Goal: Task Accomplishment & Management: Manage account settings

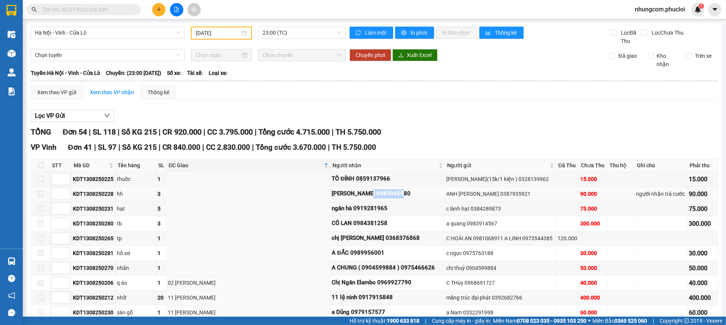
drag, startPoint x: 357, startPoint y: 193, endPoint x: 400, endPoint y: 189, distance: 42.7
click at [400, 189] on div "Thắng Chung 0983945980" at bounding box center [388, 193] width 112 height 9
click at [132, 8] on span at bounding box center [84, 9] width 114 height 11
click at [126, 5] on span at bounding box center [84, 9] width 114 height 11
click at [106, 10] on input "text" at bounding box center [87, 9] width 90 height 8
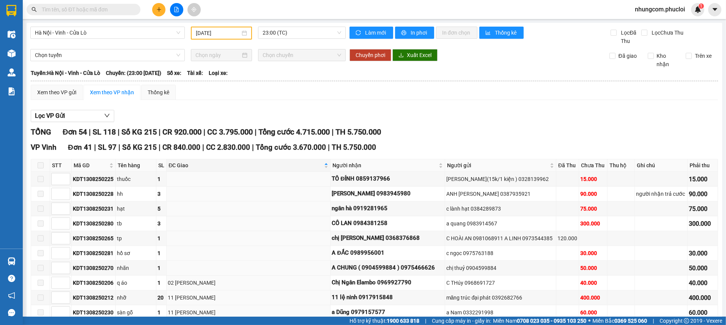
paste input "0979157577"
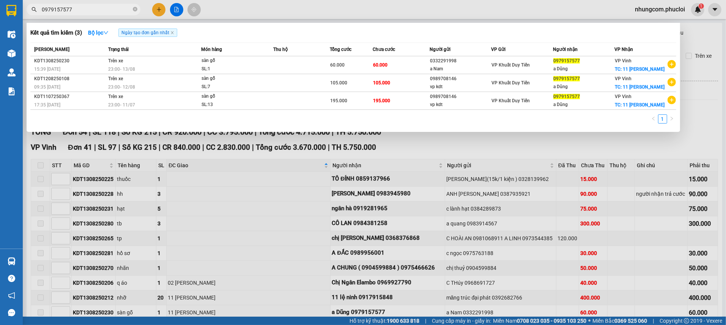
type input "0979157577"
click at [136, 9] on icon "close-circle" at bounding box center [135, 9] width 5 height 5
type input "6248"
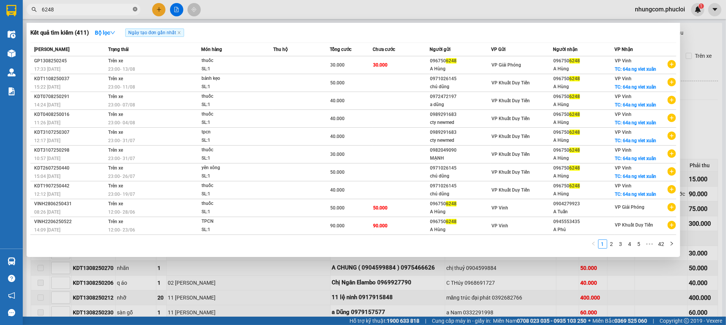
click at [136, 9] on icon "close-circle" at bounding box center [135, 9] width 5 height 5
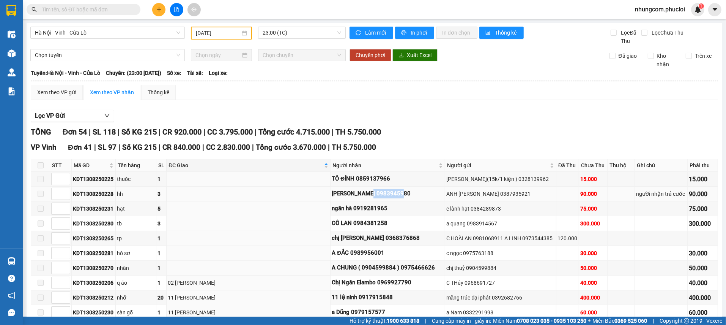
drag, startPoint x: 357, startPoint y: 192, endPoint x: 394, endPoint y: 187, distance: 36.8
click at [394, 187] on td "Thắng Chung 0983945980" at bounding box center [388, 193] width 114 height 15
copy div "0983945980"
drag, startPoint x: 337, startPoint y: 251, endPoint x: 384, endPoint y: 256, distance: 47.3
click at [384, 256] on div "A ĐẮC 0989956001" at bounding box center [388, 252] width 112 height 9
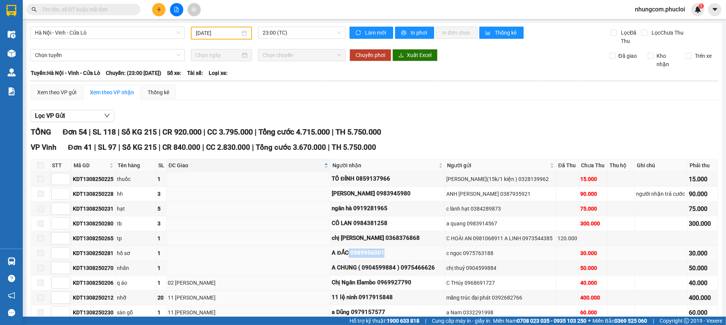
copy div "0989956001"
drag, startPoint x: 390, startPoint y: 268, endPoint x: 427, endPoint y: 267, distance: 37.6
click at [427, 267] on div "A CHUNG ( 0904599884 ) 0975466626" at bounding box center [388, 267] width 112 height 9
copy div "0975466626"
drag, startPoint x: 362, startPoint y: 238, endPoint x: 418, endPoint y: 234, distance: 55.6
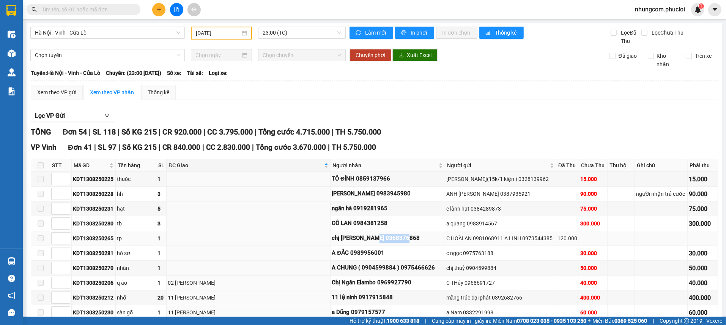
click at [418, 234] on div "chị lan phương 0368376868" at bounding box center [388, 237] width 112 height 9
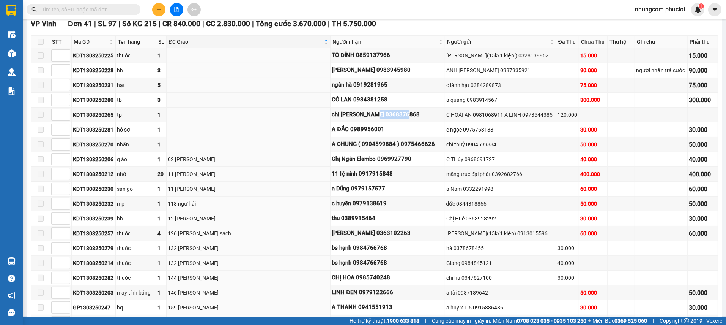
scroll to position [57, 0]
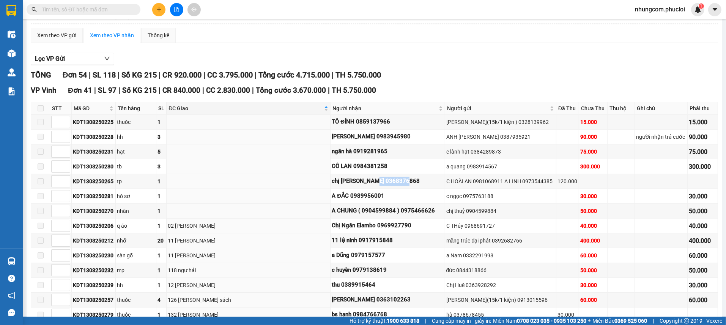
click at [121, 9] on input "text" at bounding box center [87, 9] width 90 height 8
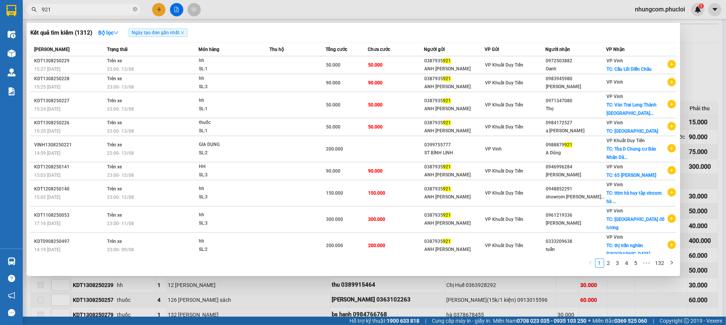
type input "921"
click at [134, 9] on icon "close-circle" at bounding box center [135, 9] width 5 height 5
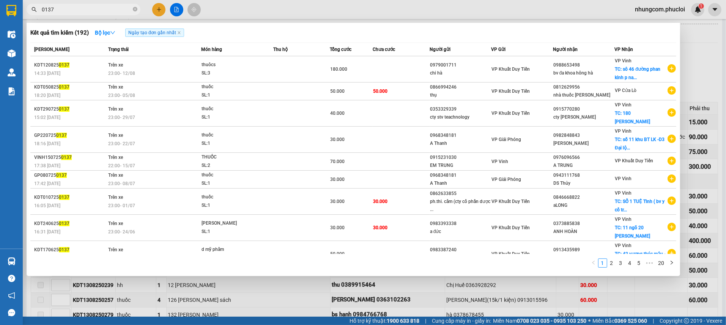
type input "0137"
click at [136, 9] on icon "close-circle" at bounding box center [135, 9] width 5 height 5
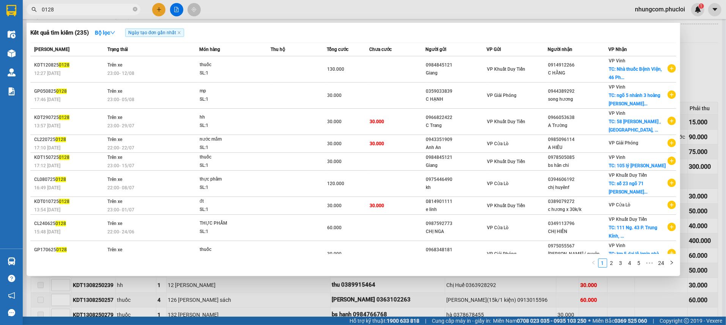
type input "0128"
click at [135, 8] on icon "close-circle" at bounding box center [135, 9] width 5 height 5
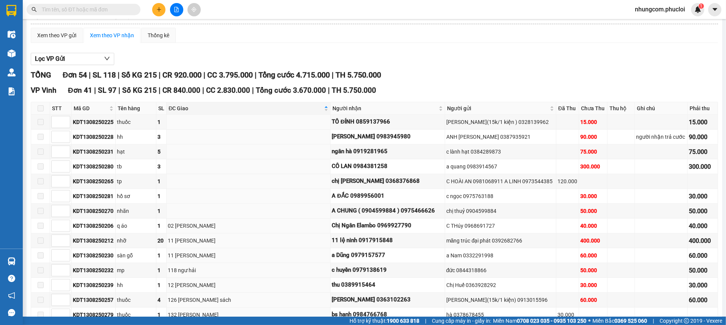
drag, startPoint x: 177, startPoint y: 9, endPoint x: 147, endPoint y: 72, distance: 69.3
click at [178, 9] on icon "file-add" at bounding box center [176, 9] width 5 height 5
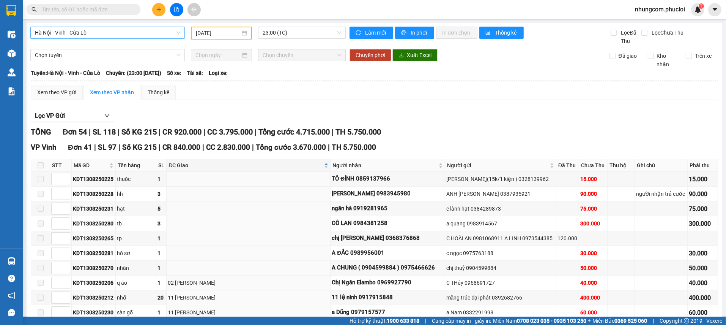
click at [133, 33] on span "Hà Nội - Vinh - Cửa Lò" at bounding box center [107, 32] width 145 height 11
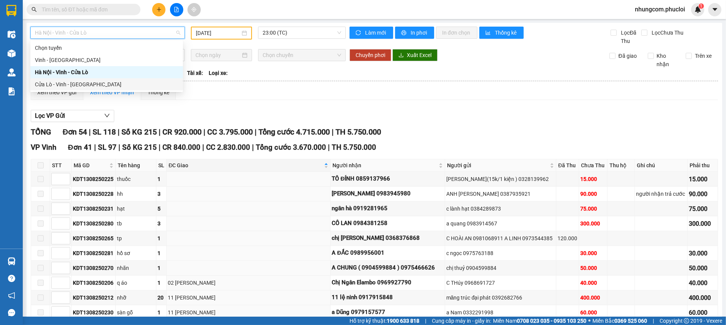
click at [64, 80] on div "Cửa Lò - Vinh - Hà Nội" at bounding box center [107, 84] width 144 height 8
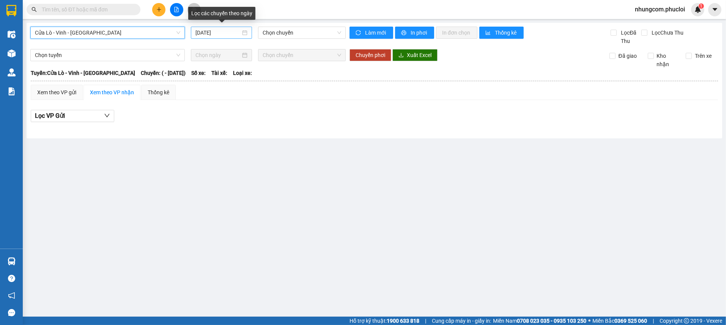
click at [245, 33] on div "[DATE]" at bounding box center [222, 32] width 52 height 8
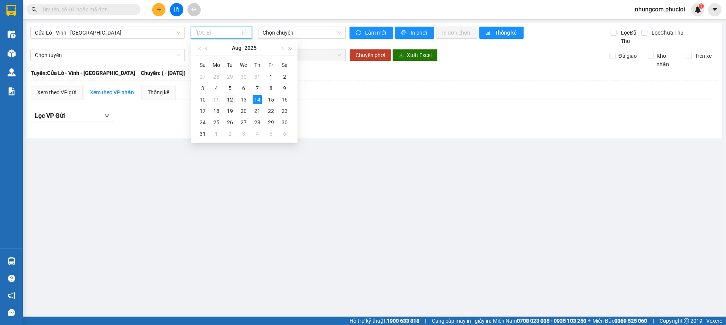
click at [230, 99] on div "12" at bounding box center [230, 99] width 9 height 9
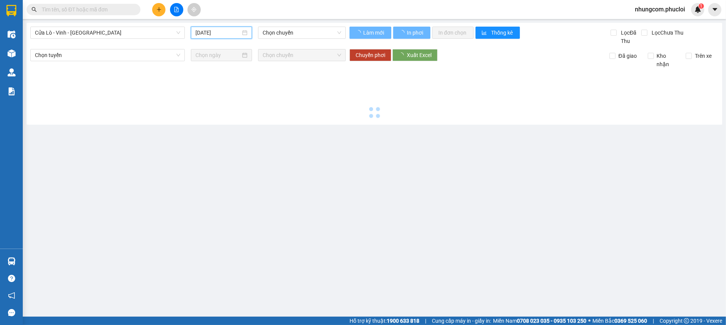
type input "[DATE]"
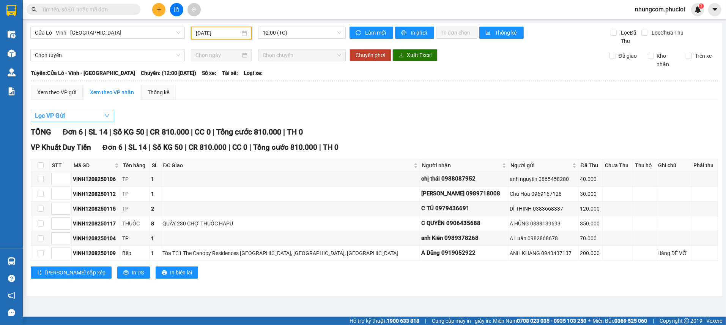
click at [94, 118] on button "Lọc VP Gửi" at bounding box center [73, 116] width 84 height 12
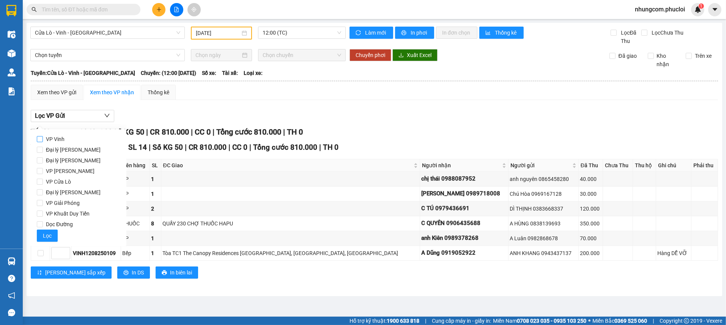
click at [54, 140] on span "VP Vinh" at bounding box center [55, 139] width 25 height 11
click at [43, 140] on input "VP Vinh" at bounding box center [40, 139] width 6 height 6
checkbox input "true"
click at [52, 237] on button "Lọc" at bounding box center [47, 235] width 21 height 12
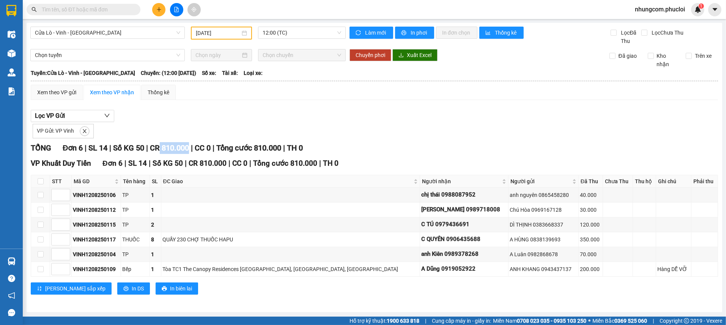
drag, startPoint x: 166, startPoint y: 145, endPoint x: 196, endPoint y: 146, distance: 30.4
click at [196, 146] on div "TỔNG Đơn 6 | SL 14 | Số KG 50 | CR 810.000 | CC 0 | Tổng cước 810.000 | TH 0" at bounding box center [375, 148] width 688 height 12
click at [297, 31] on span "12:00 (TC)" at bounding box center [302, 32] width 79 height 11
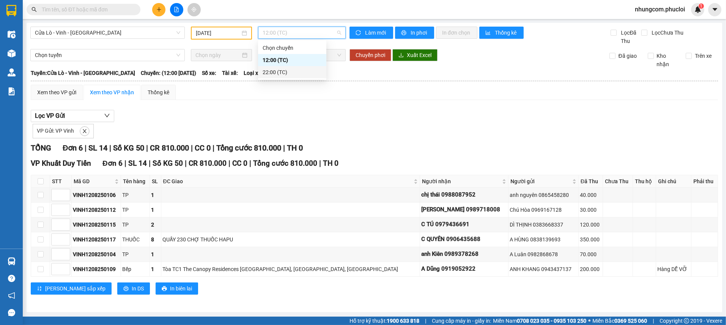
click at [274, 71] on div "22:00 (TC)" at bounding box center [292, 72] width 59 height 8
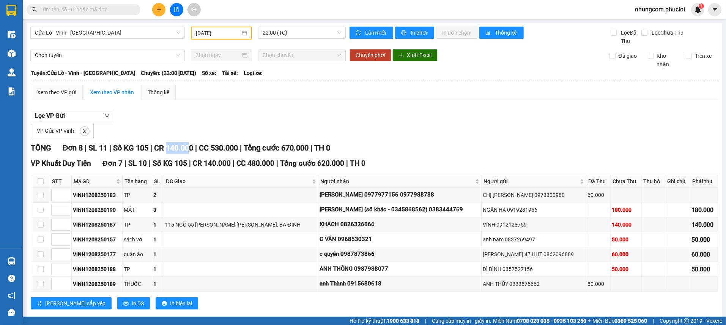
drag, startPoint x: 171, startPoint y: 148, endPoint x: 195, endPoint y: 148, distance: 23.5
click at [193, 148] on span "CR 140.000" at bounding box center [173, 147] width 39 height 9
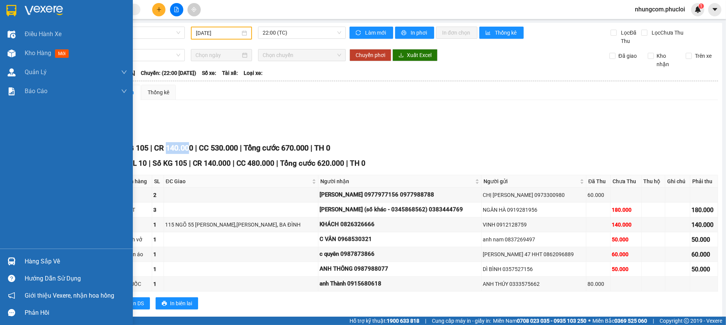
click at [27, 261] on div "Hàng sắp về" at bounding box center [76, 261] width 103 height 11
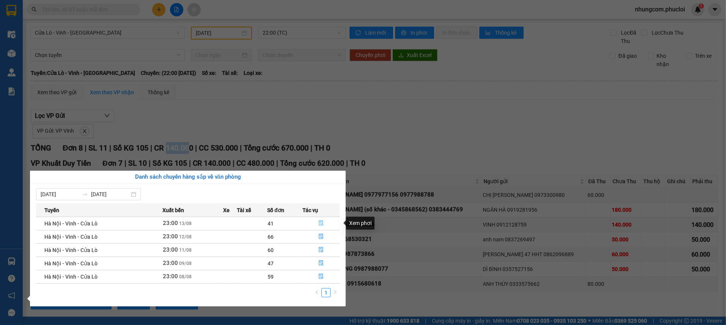
click at [322, 223] on icon "file-done" at bounding box center [321, 222] width 5 height 5
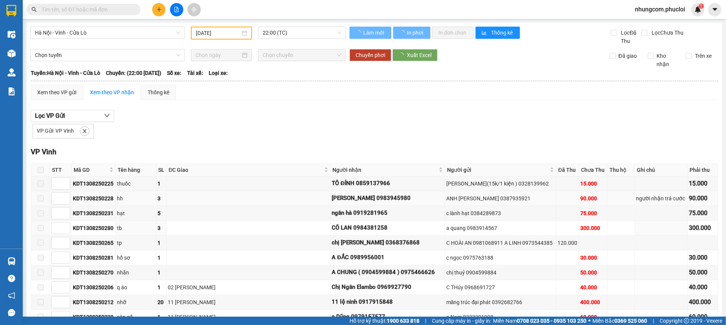
type input "[DATE]"
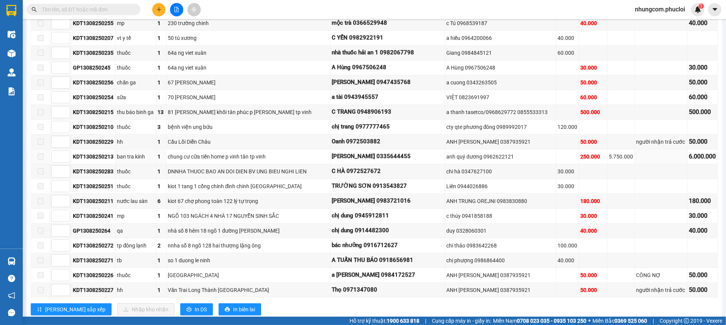
scroll to position [505, 0]
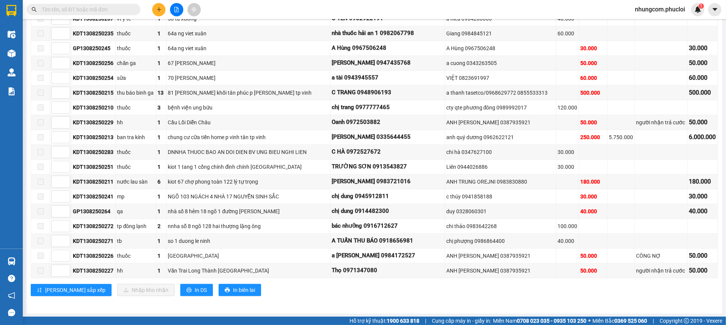
click at [117, 9] on input "text" at bounding box center [87, 9] width 90 height 8
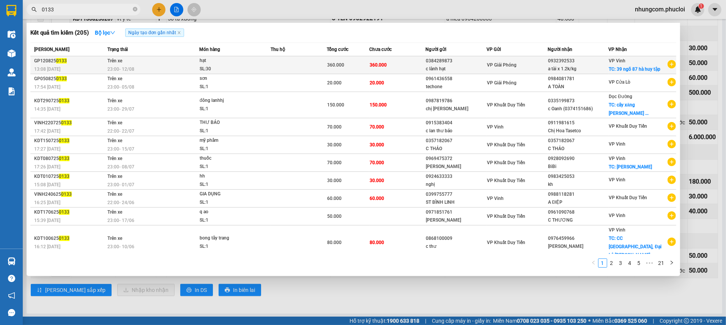
type input "0133"
click at [568, 66] on div "a tài x 1.2k/kg" at bounding box center [578, 69] width 60 height 8
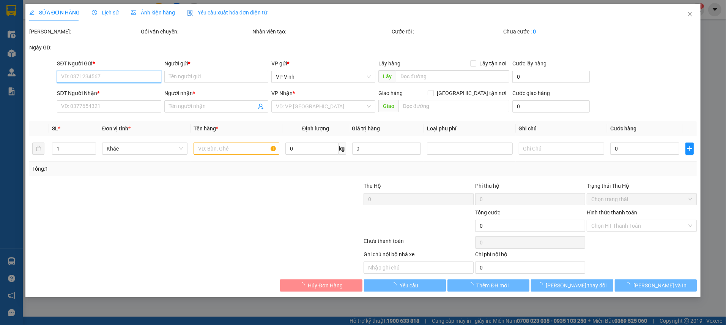
type input "0384289873"
type input "c lành hạt"
type input "0932392533"
type input "a tài x 1.2k/kg"
checkbox input "true"
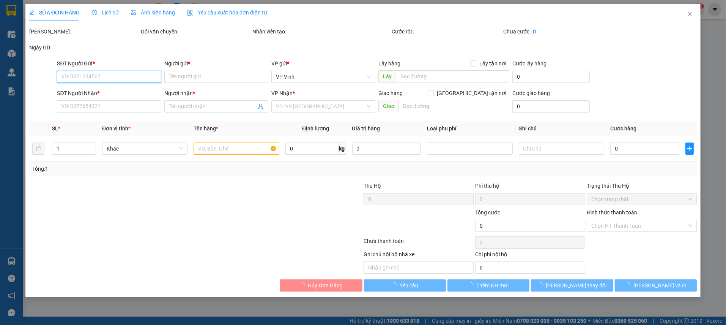
type input "39 ngõ 87 hà huy tập"
type input "360.000"
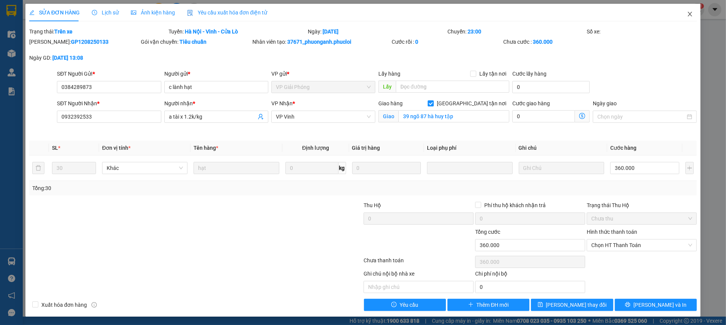
click at [685, 12] on span "Close" at bounding box center [690, 14] width 21 height 21
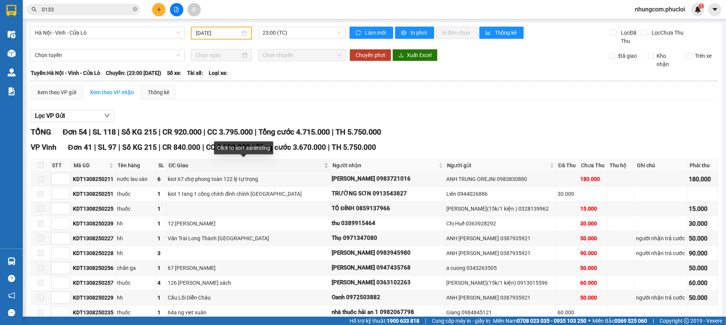
click at [314, 166] on div "ĐC Giao" at bounding box center [249, 165] width 160 height 8
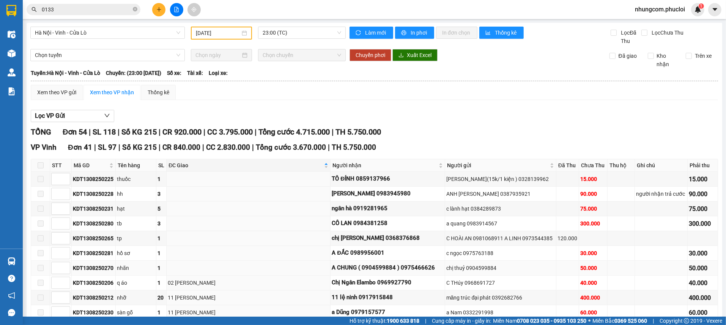
drag, startPoint x: 390, startPoint y: 267, endPoint x: 466, endPoint y: 269, distance: 76.3
click at [466, 269] on tr "KDT1308250270 nhãn 1 A CHUNG ( 0904599884 ) 0975466626 chị thuỷ 0904599884 50.0…" at bounding box center [374, 267] width 687 height 15
click at [561, 128] on div "TỔNG Đơn 54 | SL 118 | Số KG 215 | CR 920.000 | CC 3.795.000 | Tổng cước 4.715.…" at bounding box center [375, 132] width 688 height 12
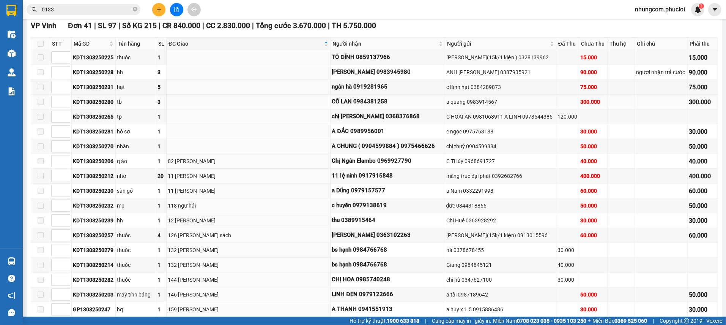
scroll to position [171, 0]
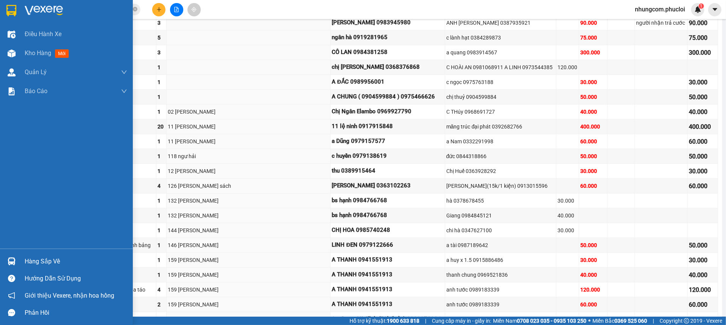
click at [44, 258] on div "Hàng sắp về" at bounding box center [76, 261] width 103 height 11
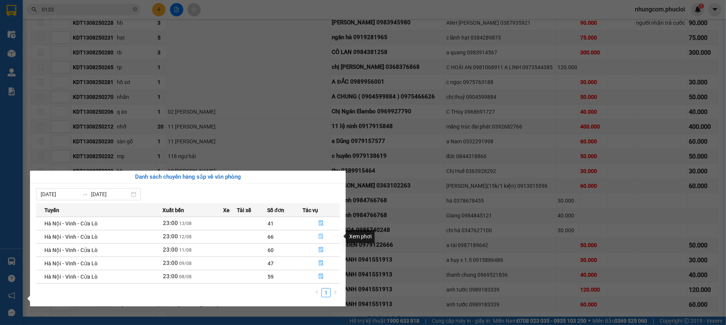
click at [323, 236] on icon "file-done" at bounding box center [321, 235] width 5 height 5
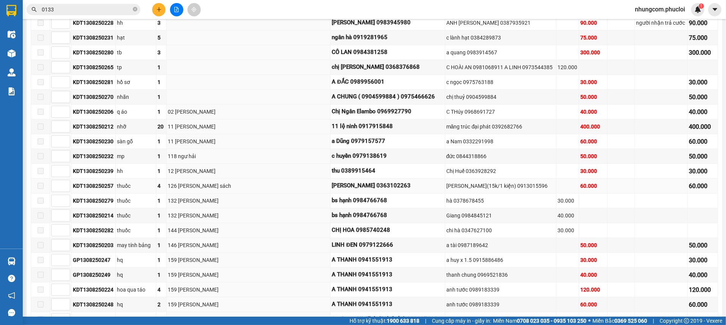
click at [277, 189] on td "126 [PERSON_NAME] sách" at bounding box center [249, 185] width 164 height 15
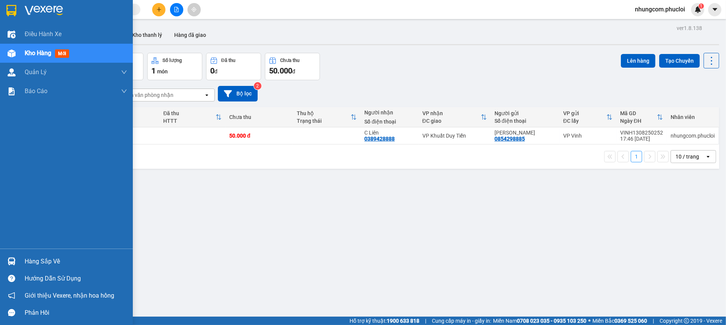
click at [31, 258] on div "Hàng sắp về" at bounding box center [76, 261] width 103 height 11
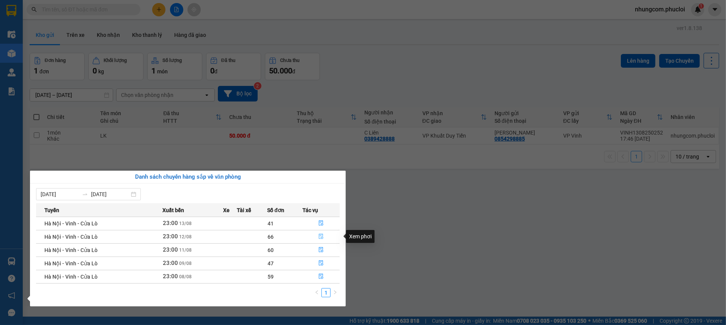
click at [320, 236] on icon "file-done" at bounding box center [321, 235] width 5 height 5
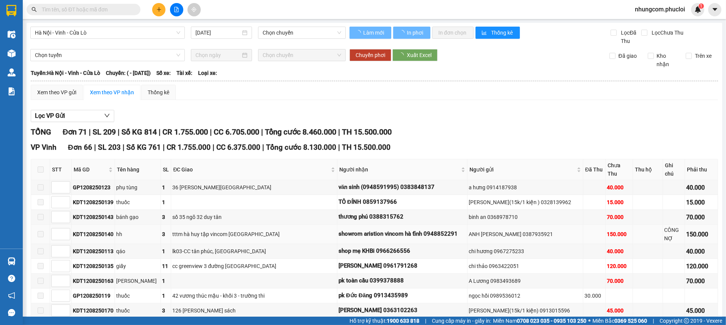
type input "[DATE]"
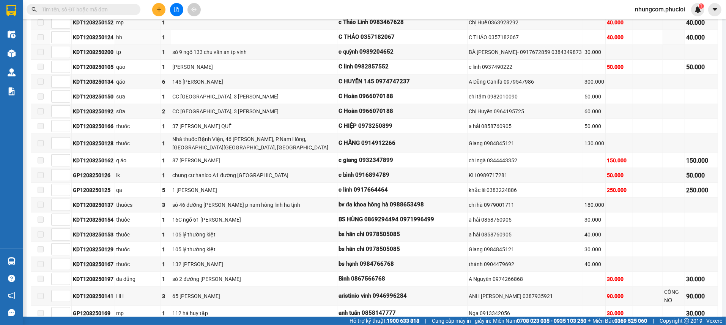
scroll to position [683, 0]
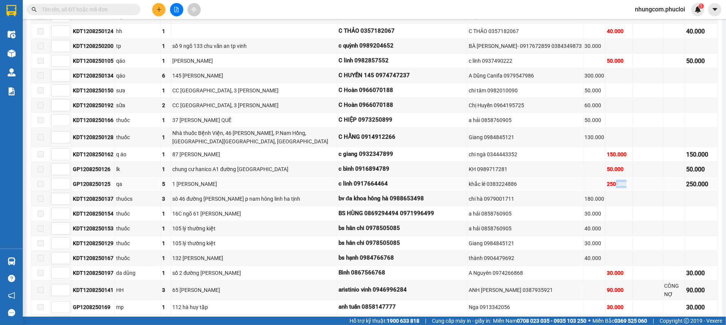
drag, startPoint x: 605, startPoint y: 179, endPoint x: 614, endPoint y: 180, distance: 9.2
click at [614, 180] on div "250.000" at bounding box center [619, 184] width 25 height 8
click at [114, 5] on span at bounding box center [84, 9] width 114 height 11
click at [118, 9] on input "text" at bounding box center [87, 9] width 90 height 8
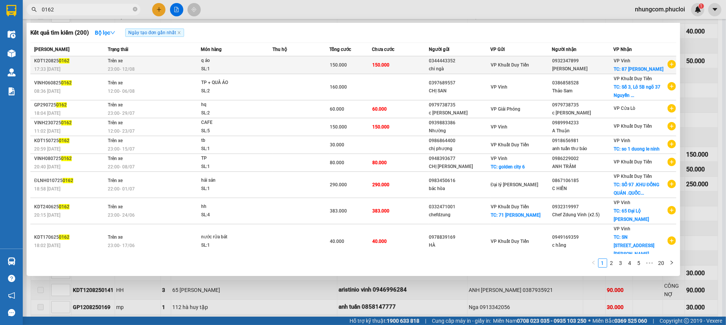
type input "0162"
click at [441, 66] on div "chi ngà" at bounding box center [459, 69] width 61 height 8
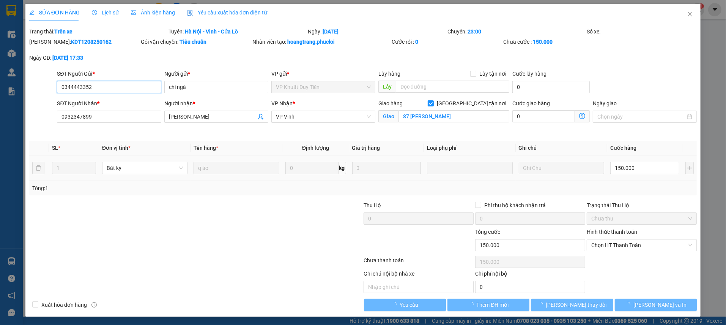
type input "0344443352"
type input "chi ngà"
type input "0932347899"
type input "[PERSON_NAME]"
checkbox input "true"
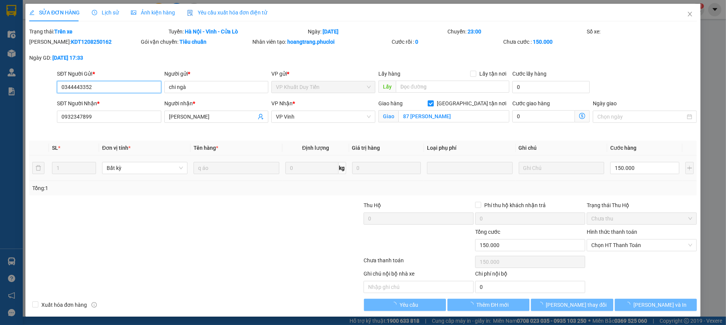
type input "87 [PERSON_NAME]"
type input "150.000"
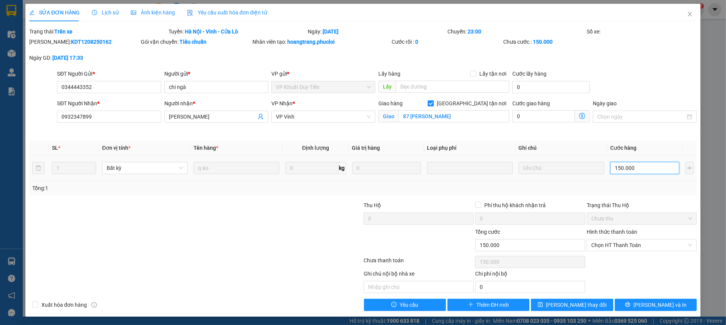
click at [630, 166] on input "150.000" at bounding box center [644, 168] width 69 height 12
type input "1"
type input "10"
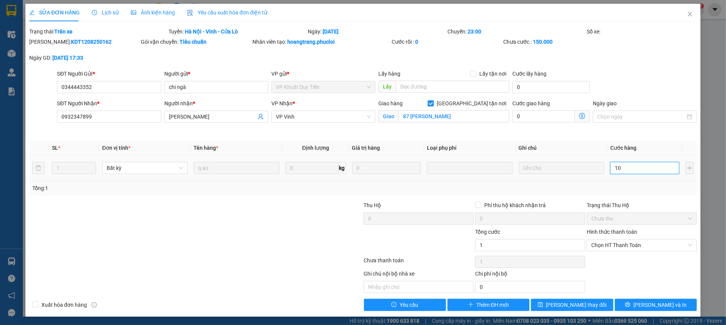
type input "10"
type input "100"
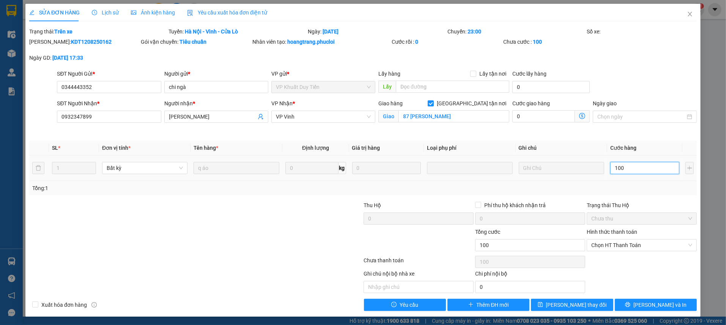
type input "100"
type input "100.000"
click at [630, 177] on td "100.000" at bounding box center [644, 167] width 75 height 25
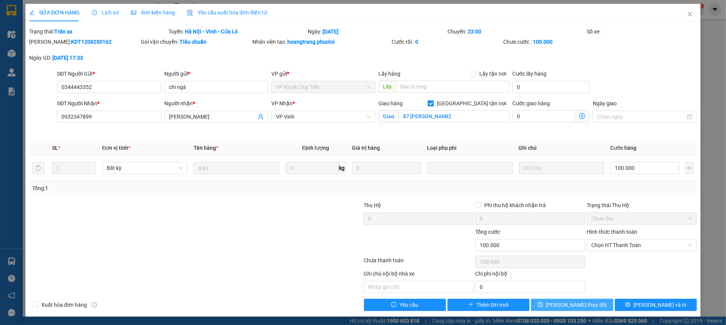
click at [595, 303] on button "[PERSON_NAME] thay đổi" at bounding box center [572, 304] width 82 height 12
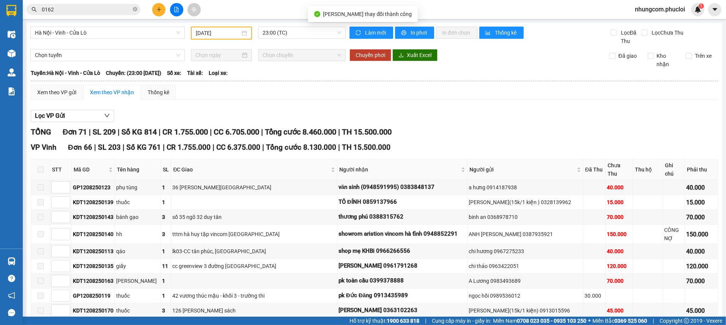
click at [682, 14] on span "nhungcom.phucloi" at bounding box center [660, 9] width 62 height 9
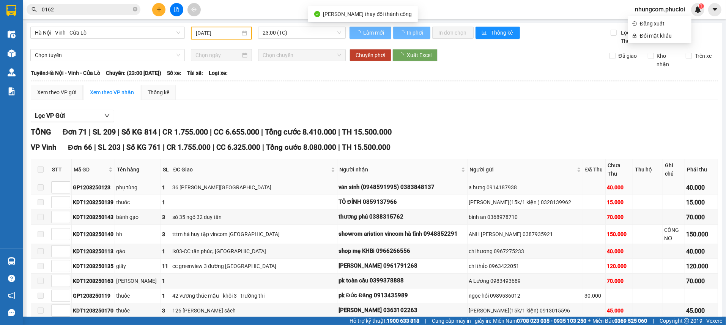
click at [279, 181] on td "36 [PERSON_NAME][GEOGRAPHIC_DATA]" at bounding box center [254, 187] width 166 height 15
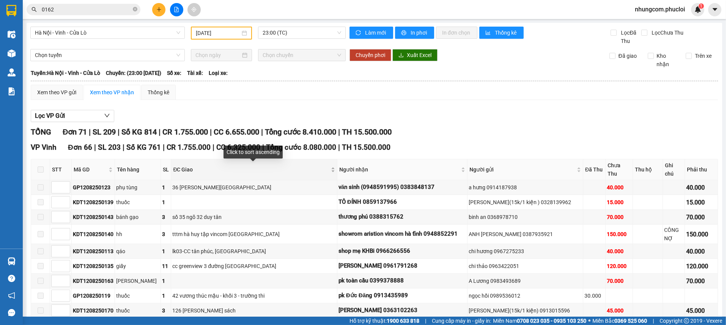
click at [330, 170] on div "ĐC Giao" at bounding box center [254, 169] width 162 height 8
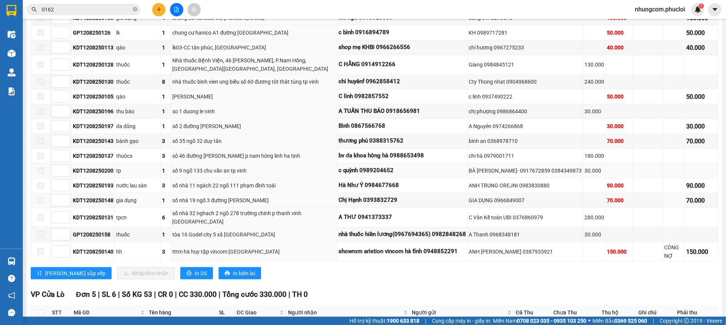
scroll to position [797, 0]
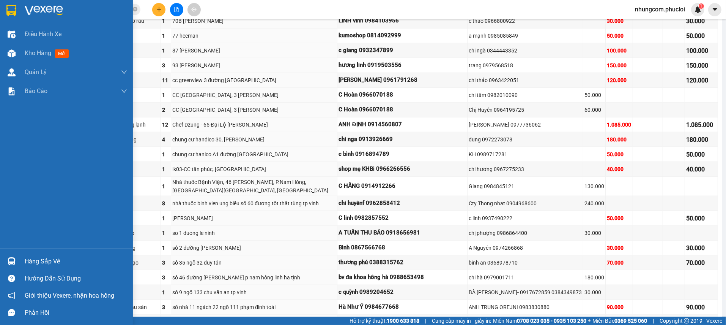
click at [19, 262] on div "Hàng sắp về" at bounding box center [66, 260] width 133 height 17
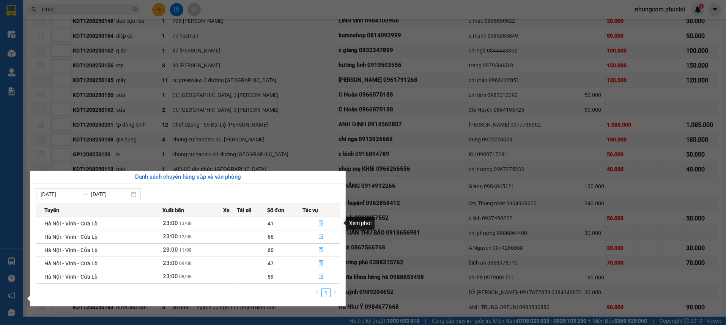
click at [319, 224] on icon "file-done" at bounding box center [321, 222] width 5 height 5
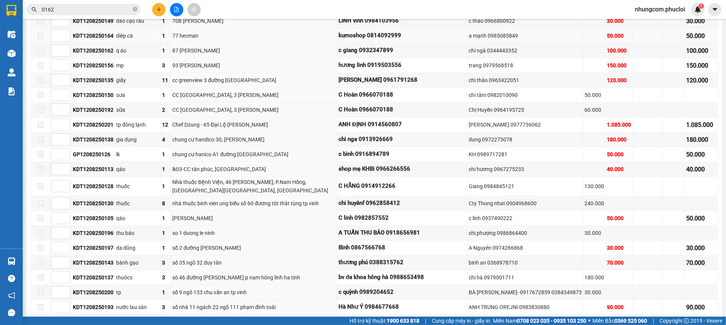
type input "[DATE]"
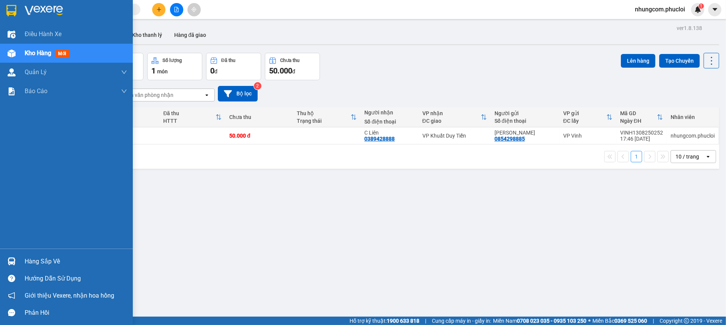
drag, startPoint x: 29, startPoint y: 261, endPoint x: 108, endPoint y: 263, distance: 79.0
click at [30, 261] on div "Hàng sắp về" at bounding box center [76, 261] width 103 height 11
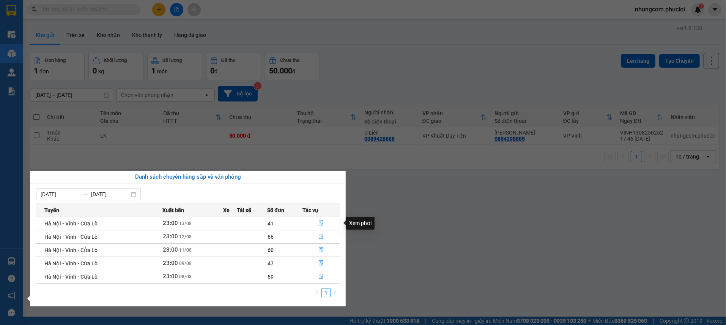
click at [320, 222] on icon "file-done" at bounding box center [321, 222] width 5 height 5
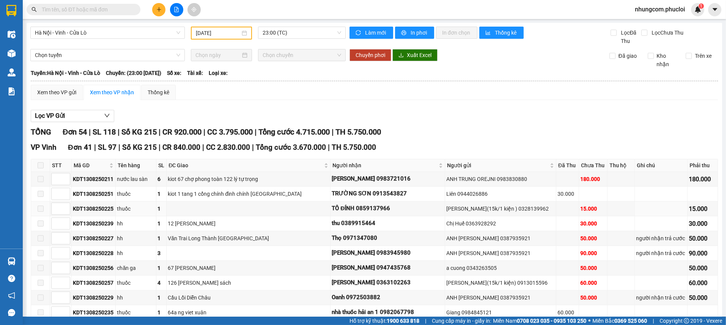
type input "[DATE]"
click at [315, 166] on div "ĐC Giao" at bounding box center [249, 165] width 160 height 8
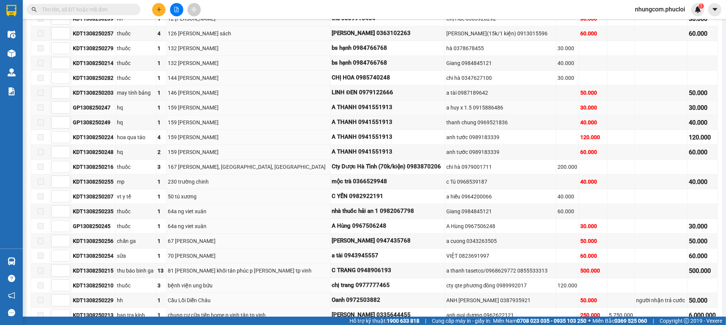
scroll to position [342, 0]
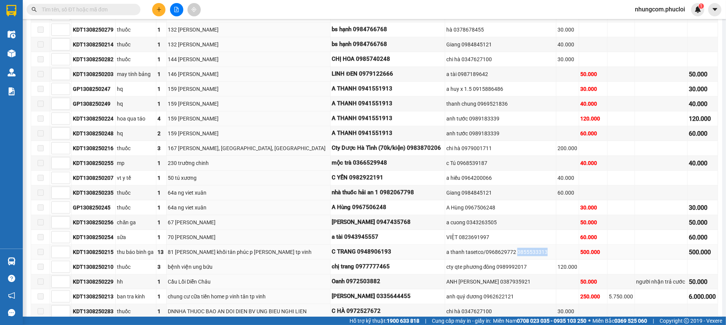
drag, startPoint x: 507, startPoint y: 251, endPoint x: 539, endPoint y: 251, distance: 31.9
click at [539, 251] on div "a thanh tasetco/0968629772 0855533313" at bounding box center [500, 252] width 109 height 8
copy div "0855533313"
click at [104, 7] on input "text" at bounding box center [87, 9] width 90 height 8
paste input "0855533313"
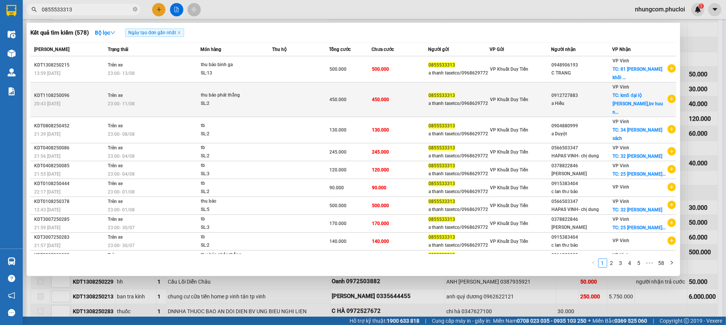
type input "0855533313"
click at [560, 91] on div "0912727883" at bounding box center [582, 95] width 61 height 8
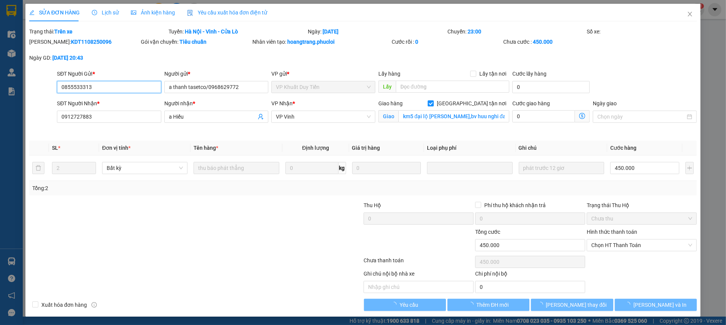
type input "0855533313"
type input "a thanh tasetco/0968629772"
type input "0912727883"
type input "a Hiếu"
checkbox input "true"
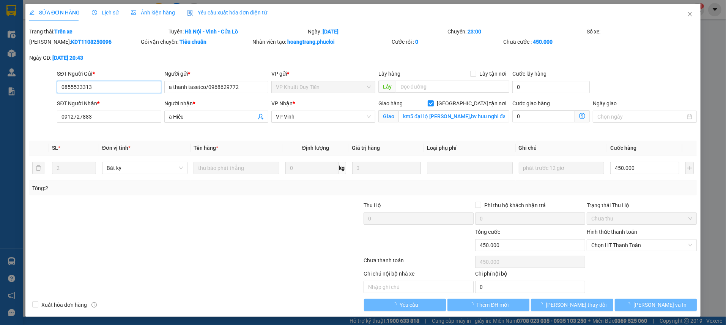
type input "km5 đại lộ lê nin,bv huu nghi đa khoa -"
type input "450.000"
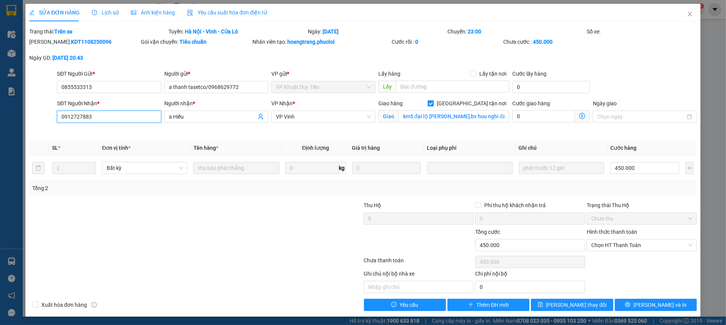
click at [104, 116] on input "0912727883" at bounding box center [109, 116] width 104 height 12
drag, startPoint x: 104, startPoint y: 116, endPoint x: 35, endPoint y: 115, distance: 68.3
click at [35, 115] on div "SĐT Người Nhận * 0912727883 0912727883 Người nhận * a Hiếu VP Nhận * VP Vinh Gi…" at bounding box center [362, 117] width 669 height 36
click at [687, 15] on icon "close" at bounding box center [690, 14] width 6 height 6
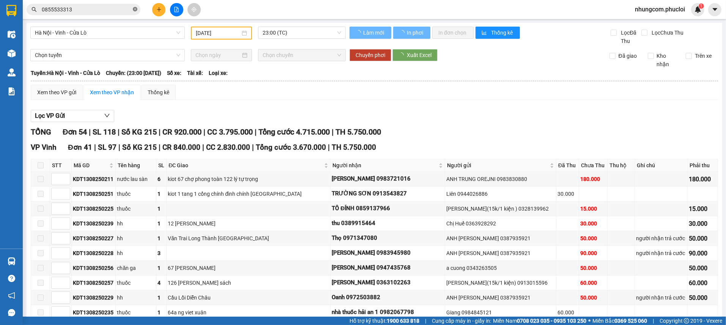
click at [134, 10] on icon "close-circle" at bounding box center [135, 9] width 5 height 5
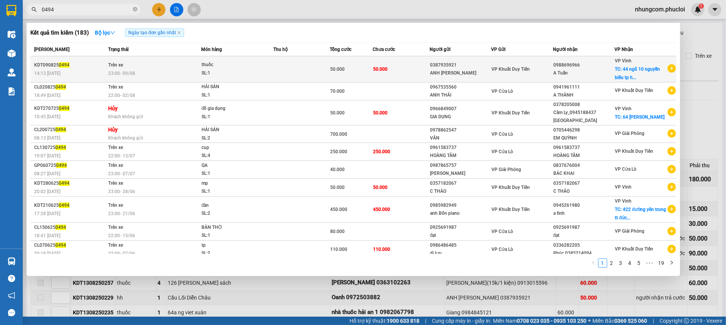
type input "0494"
click at [320, 71] on td at bounding box center [301, 69] width 57 height 26
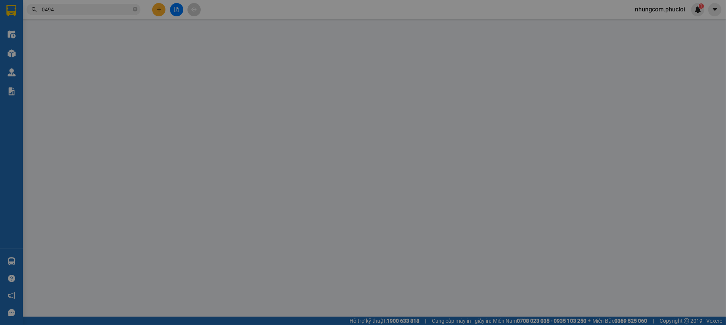
type input "0387935921"
type input "ANH TUẤN HẢI VÂN"
type input "0988696966"
type input "A Tuấn"
checkbox input "true"
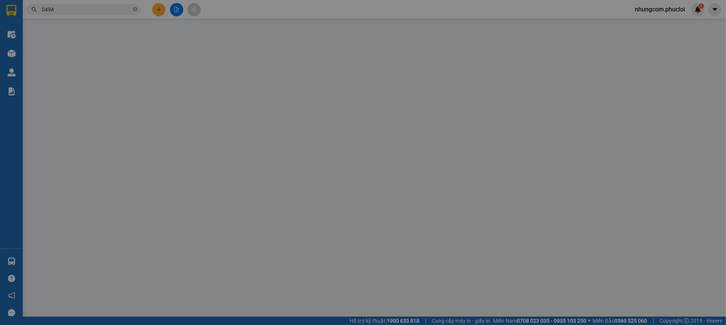
type input "44 ngõ 10 nguyễn biểu tp ha tịnh"
type input "50.000"
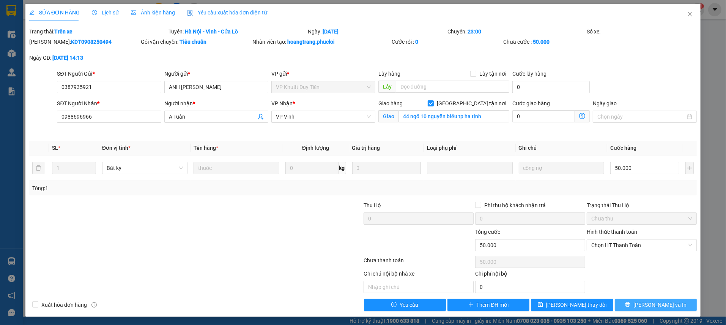
click at [621, 306] on button "[PERSON_NAME] và In" at bounding box center [656, 304] width 82 height 12
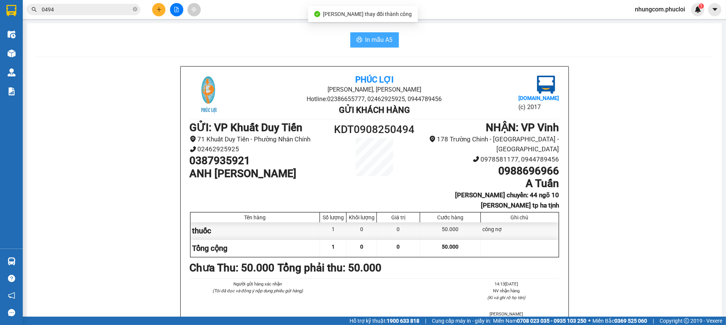
click at [366, 39] on span "In mẫu A5" at bounding box center [379, 39] width 27 height 9
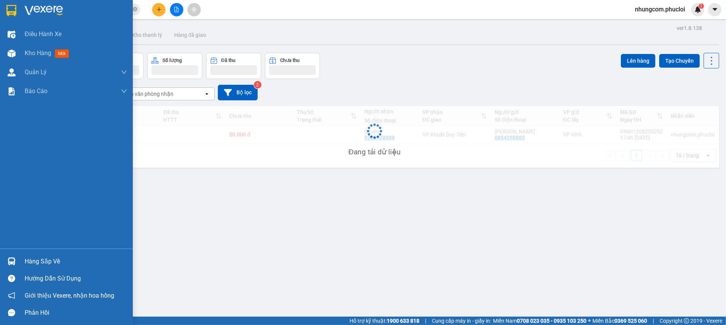
click at [33, 259] on div "Hàng sắp về" at bounding box center [76, 261] width 103 height 11
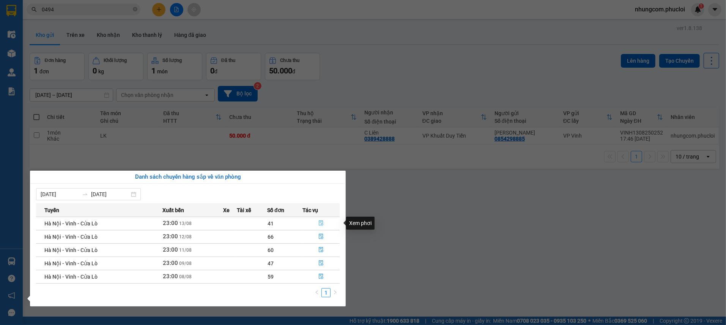
click at [320, 224] on icon "file-done" at bounding box center [321, 222] width 5 height 5
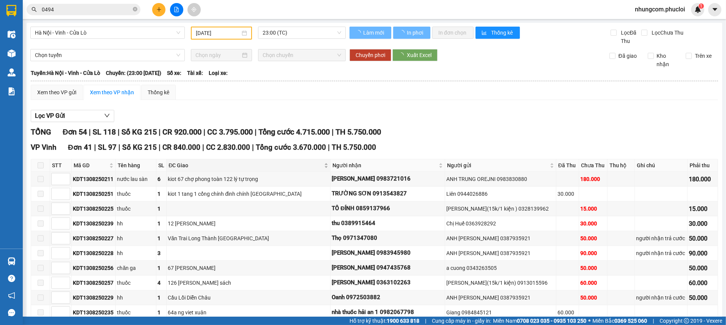
click at [312, 168] on div "ĐC Giao" at bounding box center [249, 165] width 160 height 8
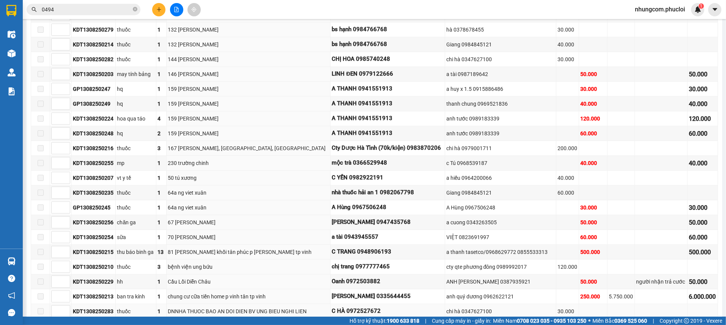
scroll to position [57, 0]
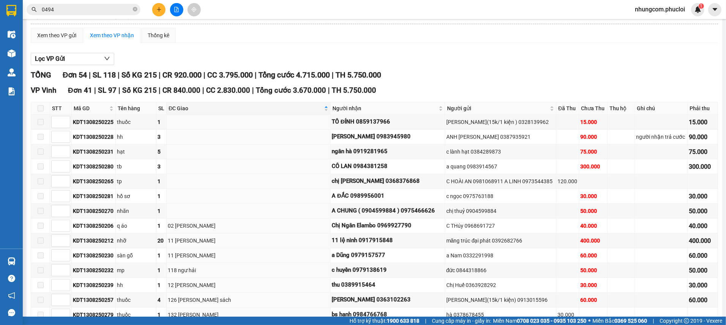
click at [134, 8] on icon "close-circle" at bounding box center [135, 9] width 5 height 5
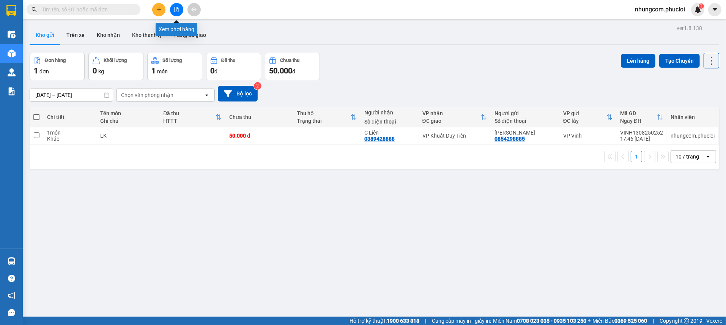
click at [177, 7] on icon "file-add" at bounding box center [176, 9] width 5 height 5
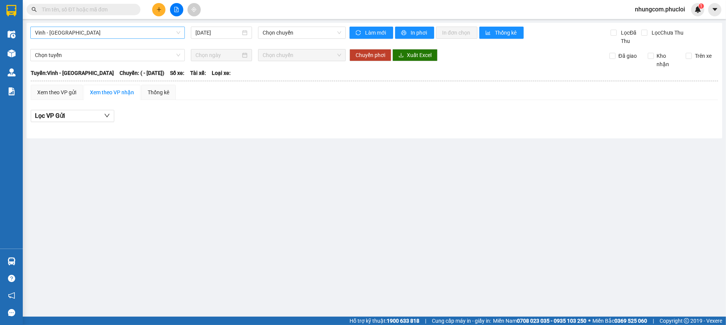
click at [102, 27] on span "Vinh - Hà Tĩnh" at bounding box center [107, 32] width 145 height 11
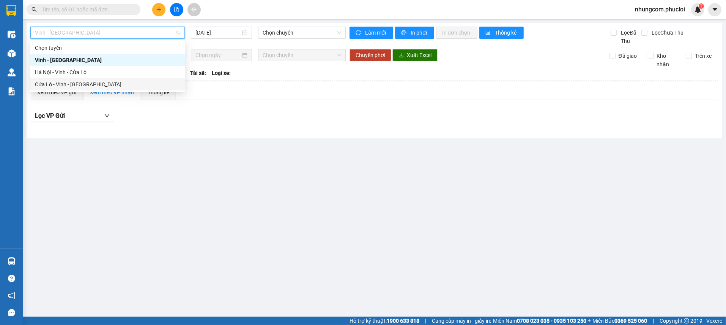
click at [51, 80] on div "Cửa Lò - Vinh - Hà Nội" at bounding box center [108, 84] width 146 height 8
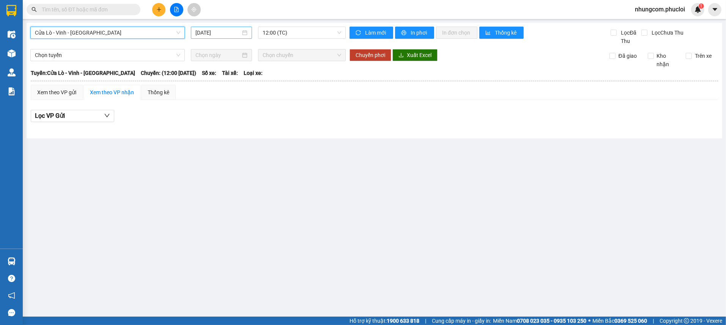
click at [246, 33] on div "[DATE]" at bounding box center [222, 32] width 52 height 8
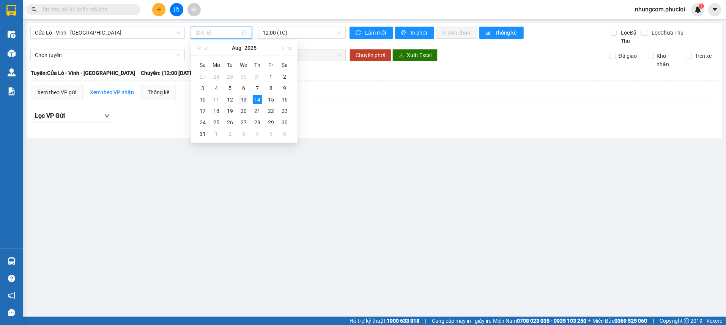
click at [243, 100] on div "13" at bounding box center [243, 99] width 9 height 9
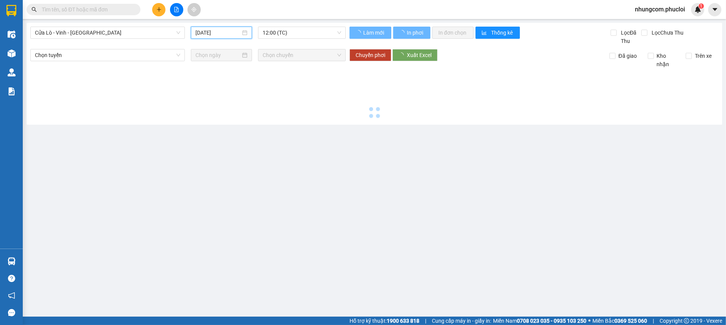
type input "[DATE]"
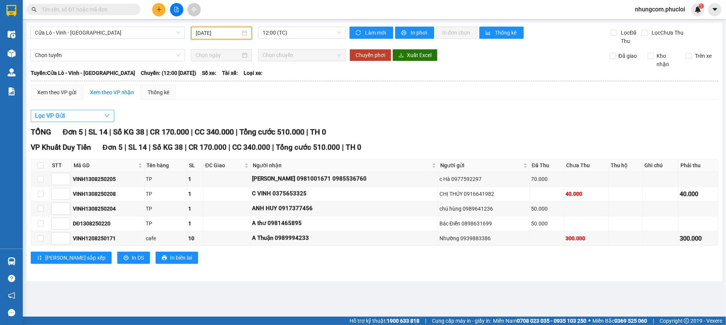
drag, startPoint x: 70, startPoint y: 116, endPoint x: 69, endPoint y: 120, distance: 4.2
click at [69, 116] on button "Lọc VP Gửi" at bounding box center [73, 116] width 84 height 12
drag, startPoint x: 253, startPoint y: 276, endPoint x: 258, endPoint y: 269, distance: 8.4
click at [253, 275] on div "Cửa Lò - Vinh - Hà Nội 13/08/2025 12:00 (TC) Làm mới In phơi In đơn chọn Thống …" at bounding box center [375, 152] width 696 height 258
click at [73, 116] on button "Lọc VP Gửi" at bounding box center [73, 116] width 84 height 12
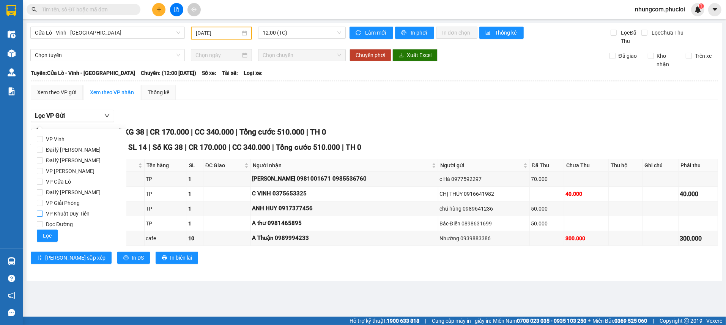
drag, startPoint x: 56, startPoint y: 140, endPoint x: 69, endPoint y: 213, distance: 73.7
click at [55, 140] on span "VP Vinh" at bounding box center [55, 139] width 25 height 11
click at [43, 140] on input "VP Vinh" at bounding box center [40, 139] width 6 height 6
checkbox input "true"
click at [47, 237] on span "Lọc" at bounding box center [47, 235] width 9 height 8
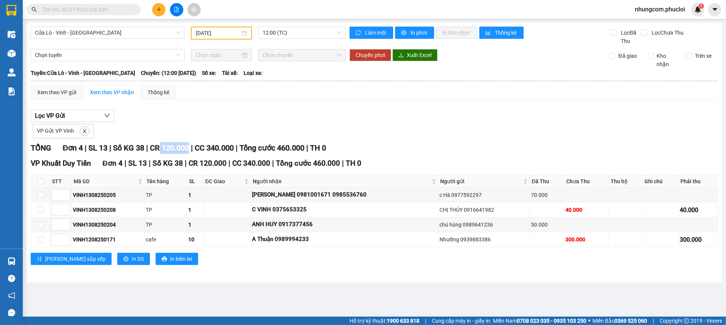
drag, startPoint x: 170, startPoint y: 146, endPoint x: 196, endPoint y: 161, distance: 29.8
click at [189, 146] on span "CR 120.000" at bounding box center [169, 147] width 39 height 9
click at [289, 28] on span "12:00 (TC)" at bounding box center [302, 32] width 79 height 11
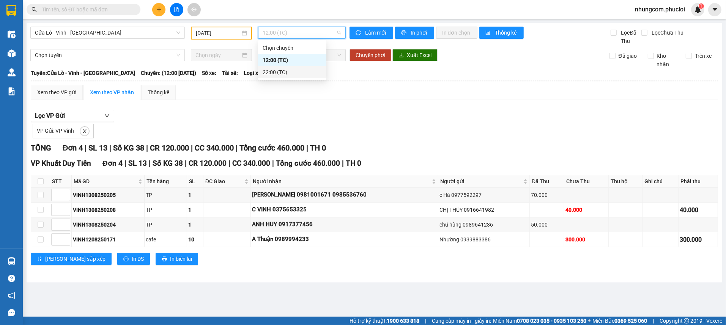
click at [275, 74] on div "22:00 (TC)" at bounding box center [292, 72] width 59 height 8
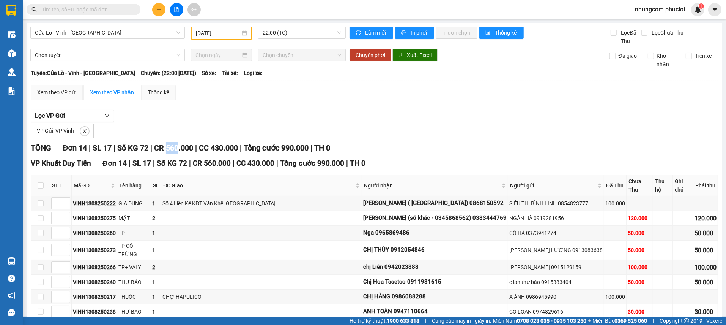
drag, startPoint x: 171, startPoint y: 147, endPoint x: 184, endPoint y: 150, distance: 13.5
click at [183, 148] on span "CR 560.000" at bounding box center [173, 147] width 39 height 9
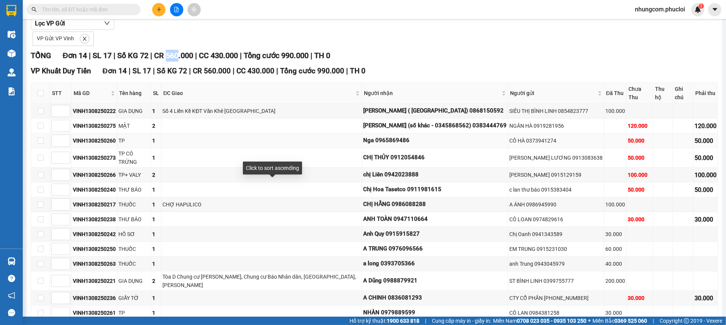
scroll to position [135, 0]
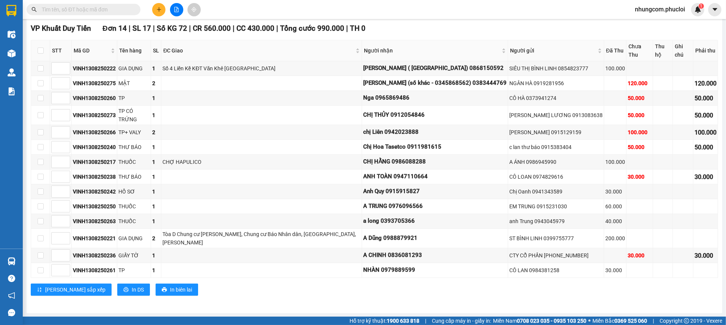
click at [157, 9] on icon "plus" at bounding box center [158, 9] width 5 height 5
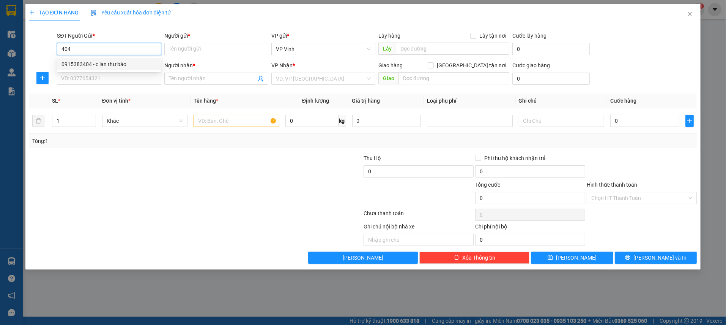
drag, startPoint x: 101, startPoint y: 64, endPoint x: 129, endPoint y: 36, distance: 39.7
click at [101, 65] on div "0915383404 - c lan thư báo" at bounding box center [109, 64] width 95 height 8
type input "0915383404"
type input "c lan thư báo"
type input "0915383404"
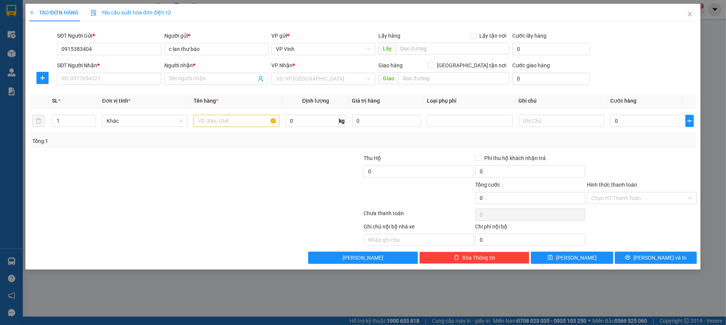
click at [141, 71] on div "SĐT Người Nhận *" at bounding box center [109, 66] width 104 height 11
click at [134, 76] on input "SĐT Người Nhận *" at bounding box center [109, 79] width 104 height 12
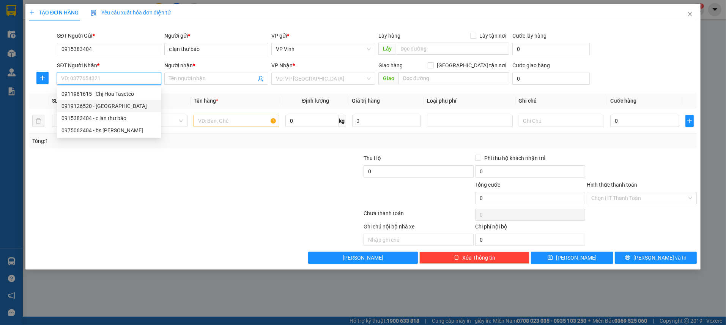
click at [126, 109] on div "0919126520 - Hà Tatesco Hà Nội" at bounding box center [109, 106] width 95 height 8
type input "0919126520"
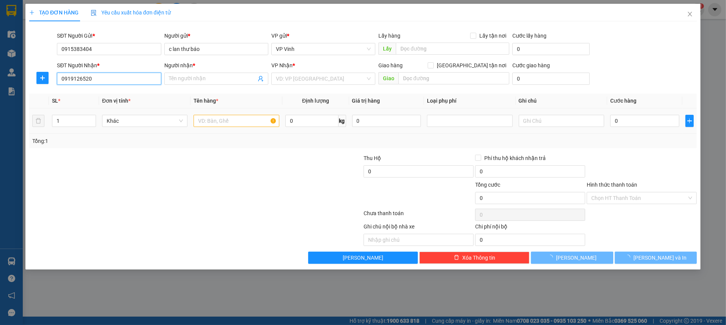
type input "Hà Tatesco Hà Nội"
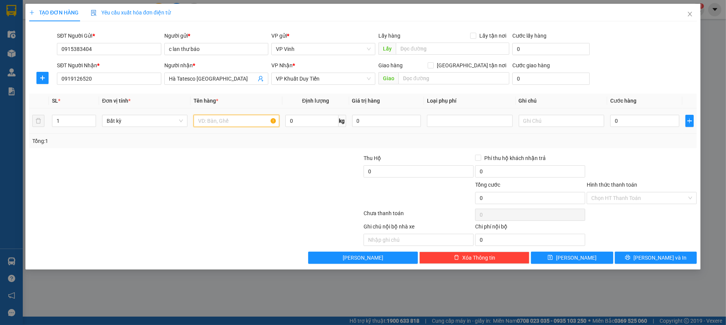
click at [229, 121] on input "text" at bounding box center [236, 121] width 85 height 12
type input "TB"
drag, startPoint x: 343, startPoint y: 159, endPoint x: 593, endPoint y: 99, distance: 256.6
click at [344, 160] on div at bounding box center [308, 167] width 112 height 27
click at [650, 123] on input "0" at bounding box center [644, 121] width 69 height 12
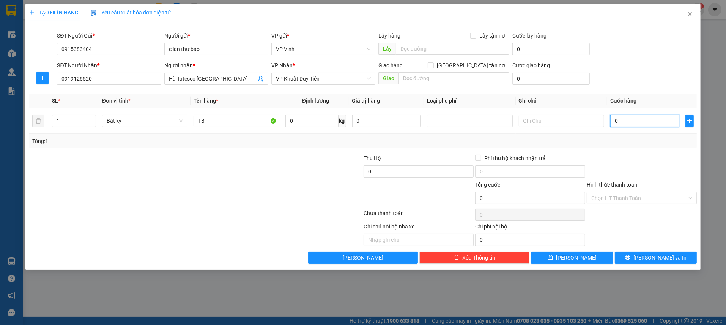
type input "3"
type input "30"
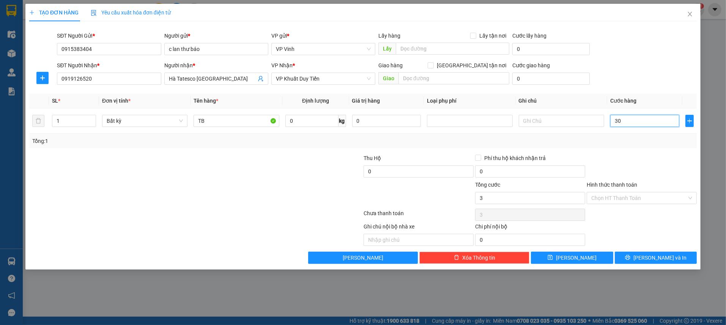
type input "30"
type input "30.000"
click at [633, 167] on div at bounding box center [642, 167] width 112 height 27
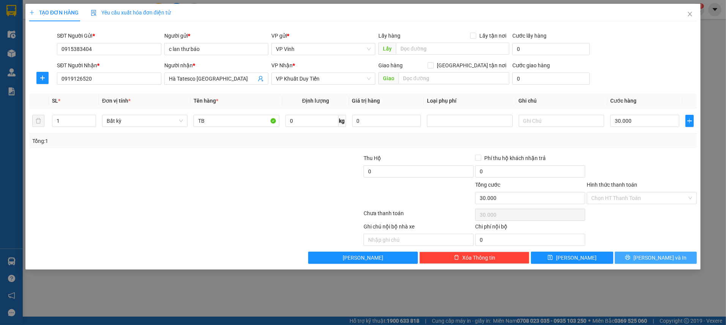
click at [659, 252] on button "[PERSON_NAME] và In" at bounding box center [656, 257] width 82 height 12
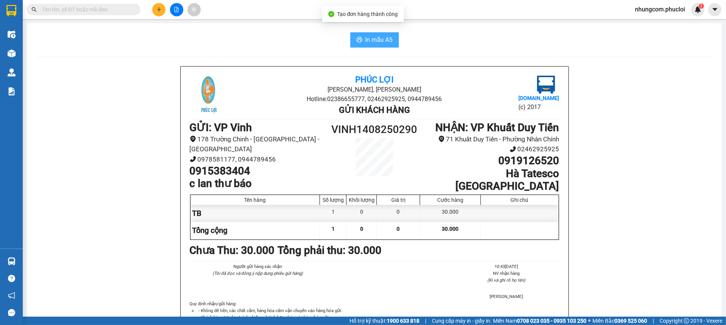
click at [366, 38] on span "In mẫu A5" at bounding box center [379, 39] width 27 height 9
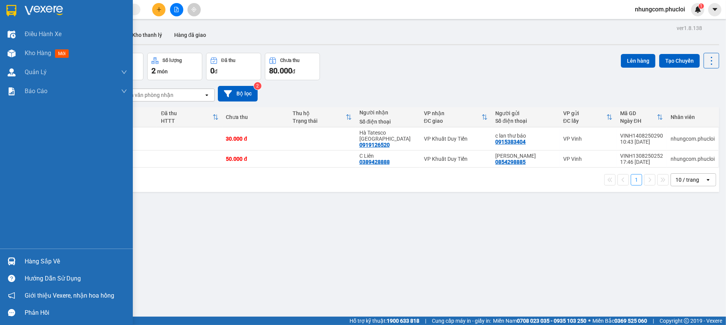
drag, startPoint x: 114, startPoint y: 238, endPoint x: 181, endPoint y: 251, distance: 68.9
click at [115, 238] on div "Điều hành xe Kho hàng mới Quản Lý Quản lý chuyến Quản lý giao nhận mới Quản lý …" at bounding box center [66, 137] width 133 height 224
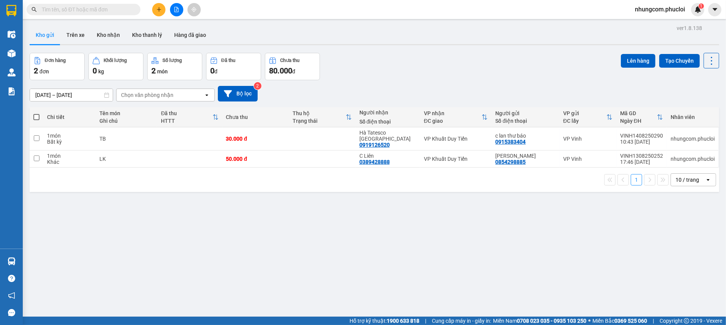
click at [272, 249] on div "ver 1.8.138 Kho gửi Trên xe Kho nhận Kho thanh lý Hàng đã giao Đơn hàng 2 đơn K…" at bounding box center [375, 185] width 696 height 325
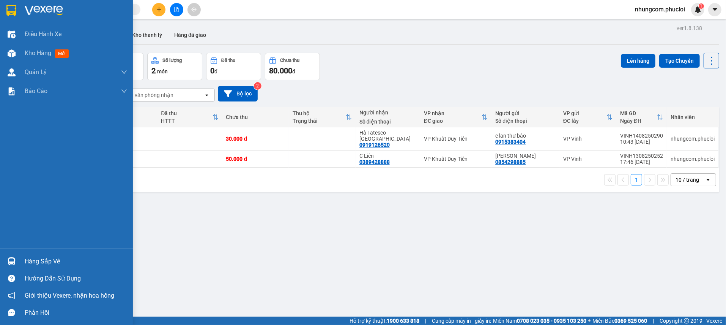
click at [40, 262] on div "Hàng sắp về" at bounding box center [76, 261] width 103 height 11
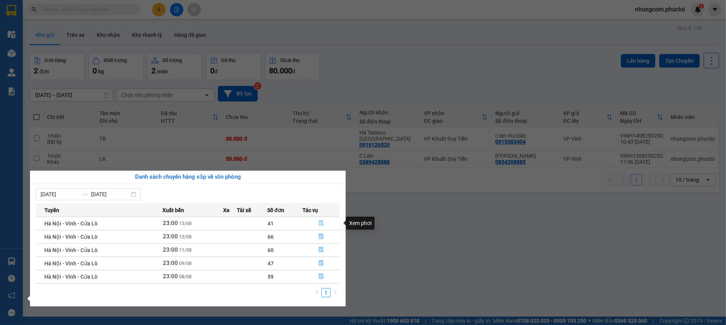
click at [320, 222] on icon "file-done" at bounding box center [321, 222] width 5 height 5
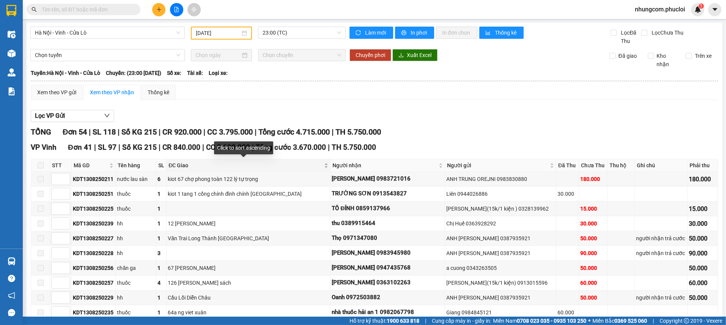
click at [315, 167] on div "ĐC Giao" at bounding box center [249, 165] width 160 height 8
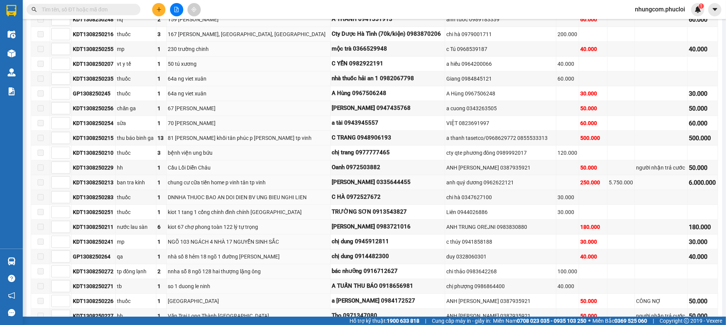
scroll to position [342, 0]
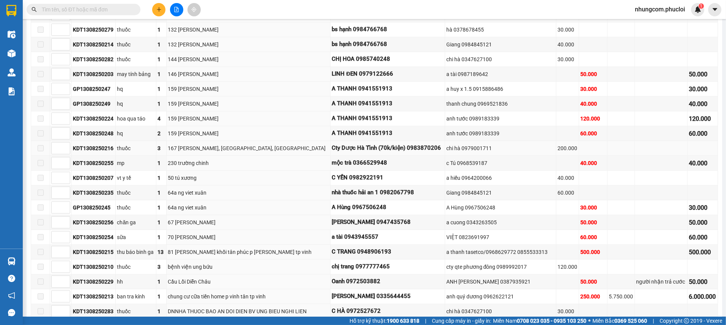
click at [226, 146] on div "167 Hà Huy Tập, Nam Hà, TP Hà Tĩnh" at bounding box center [248, 148] width 161 height 8
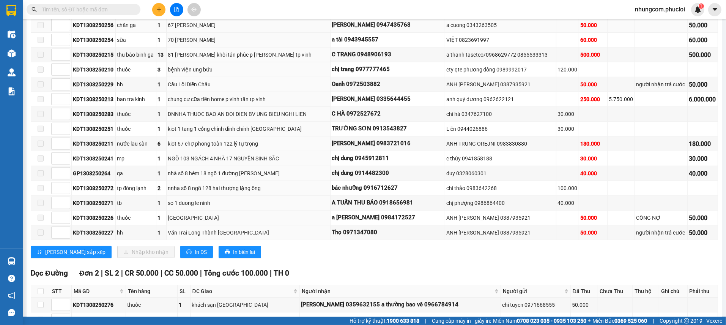
scroll to position [569, 0]
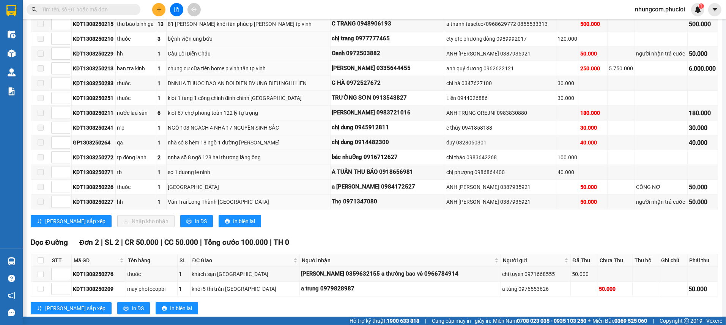
click at [268, 226] on div "Lưu sắp xếp Nhập kho nhận In DS In biên lai" at bounding box center [375, 221] width 688 height 12
click at [260, 224] on div "Lưu sắp xếp Nhập kho nhận In DS In biên lai" at bounding box center [375, 221] width 688 height 12
click at [368, 246] on div "Dọc Đường Đơn 2 | SL 2 | CR 50.000 | CC 50.000 | Tổng cước 100.000 | TH 0" at bounding box center [375, 242] width 688 height 11
click at [336, 237] on div "Dọc Đường Đơn 2 | SL 2 | CR 50.000 | CC 50.000 | Tổng cước 100.000 | TH 0" at bounding box center [375, 242] width 688 height 11
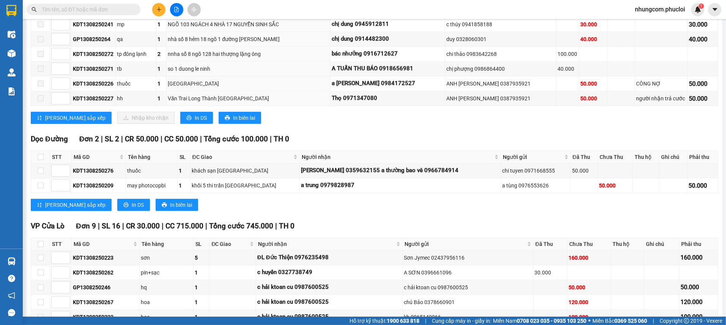
scroll to position [683, 0]
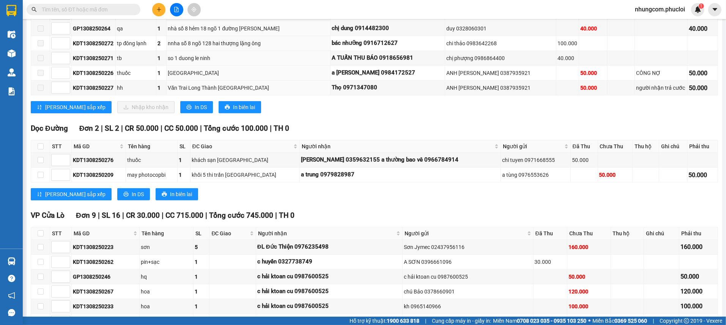
click at [234, 196] on div "Lưu sắp xếp In DS In biên lai" at bounding box center [375, 194] width 688 height 12
click at [246, 190] on div "Lưu sắp xếp In DS In biên lai" at bounding box center [375, 194] width 688 height 12
click at [377, 216] on div "VP Cửa Lò Đơn 9 | SL 16 | CR 30.000 | CC 715.000 | Tổng cước 745.000 | TH 0" at bounding box center [375, 215] width 688 height 11
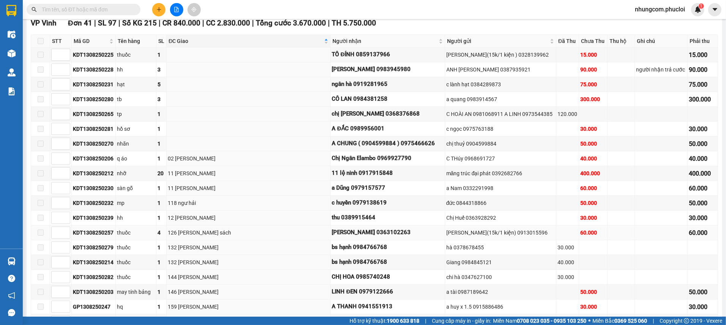
scroll to position [67, 0]
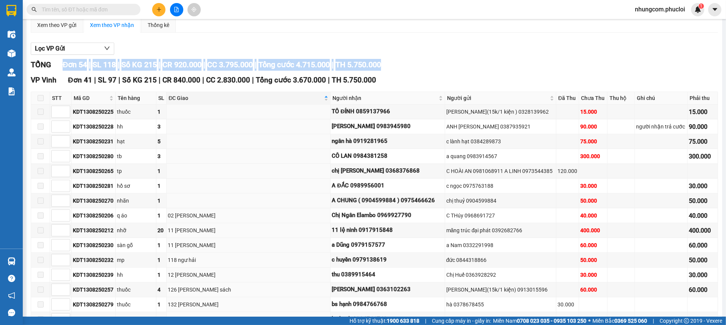
drag, startPoint x: 64, startPoint y: 65, endPoint x: 420, endPoint y: 68, distance: 355.4
click at [420, 68] on div "TỔNG Đơn 54 | SL 118 | Số KG 215 | CR 920.000 | CC 3.795.000 | Tổng cước 4.715.…" at bounding box center [375, 65] width 688 height 12
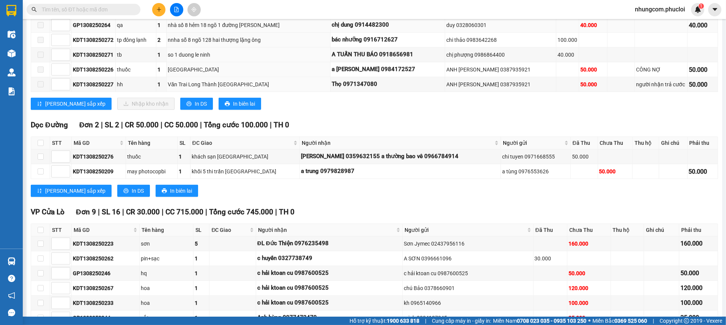
scroll to position [694, 0]
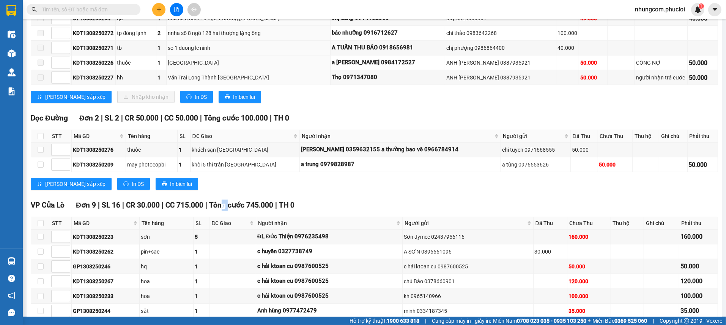
drag, startPoint x: 219, startPoint y: 206, endPoint x: 281, endPoint y: 203, distance: 61.6
click at [278, 203] on div "VP Cửa Lò Đơn 9 | SL 16 | CR 30.000 | CC 715.000 | Tổng cước 745.000 | TH 0" at bounding box center [375, 204] width 688 height 11
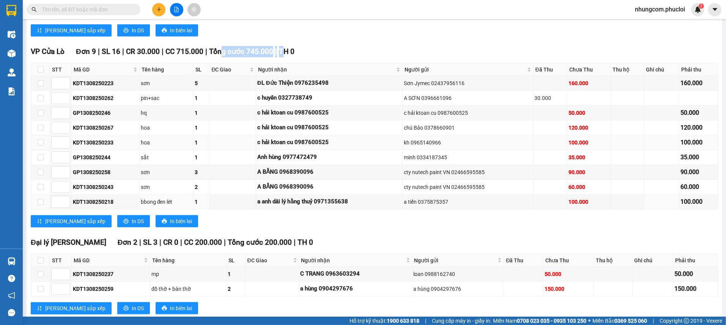
scroll to position [864, 0]
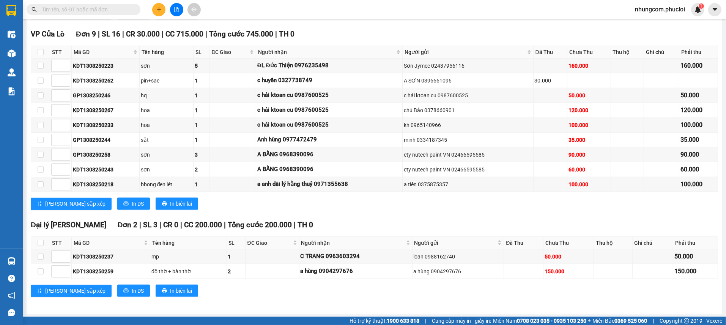
click at [305, 285] on div "Lưu sắp xếp In DS In biên lai" at bounding box center [375, 290] width 688 height 12
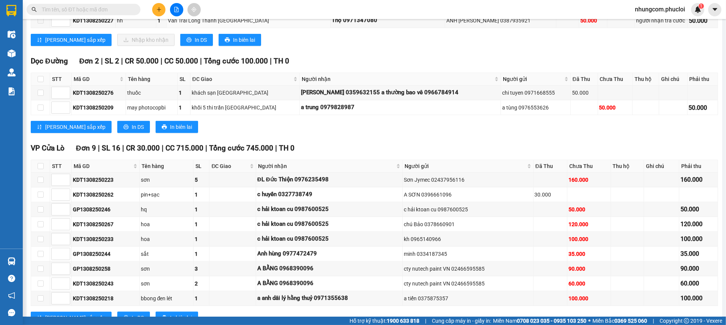
scroll to position [580, 0]
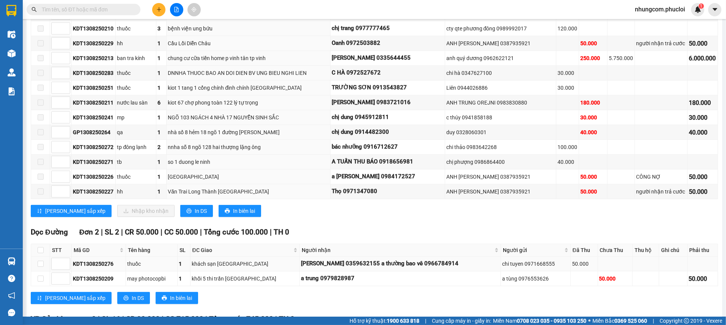
drag, startPoint x: 174, startPoint y: 218, endPoint x: 169, endPoint y: 262, distance: 43.6
